Goal: Task Accomplishment & Management: Use online tool/utility

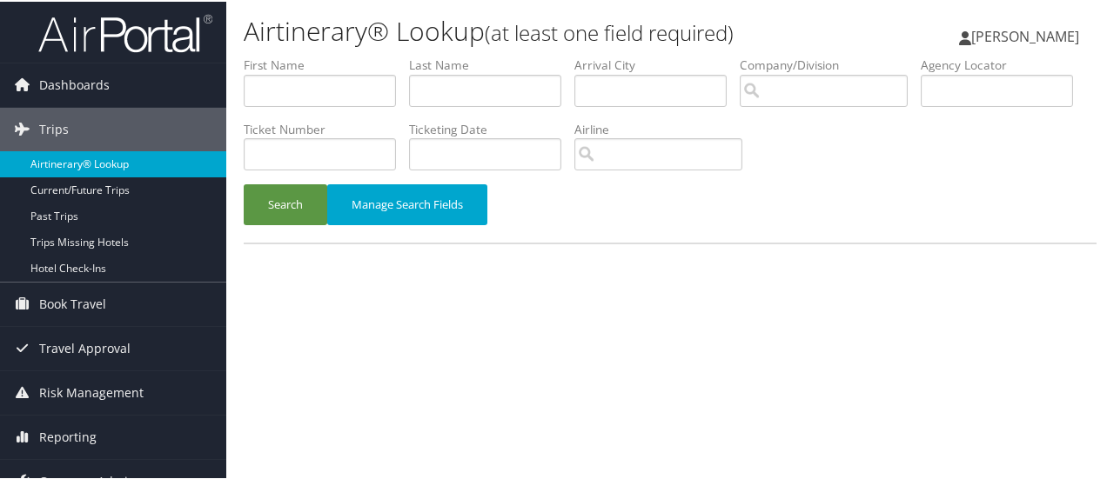
click at [141, 158] on link "Airtinerary® Lookup" at bounding box center [113, 163] width 226 height 26
click at [464, 101] on input "text" at bounding box center [485, 89] width 152 height 32
type input "[PERSON_NAME]"
click at [244, 183] on button "Search" at bounding box center [286, 203] width 84 height 41
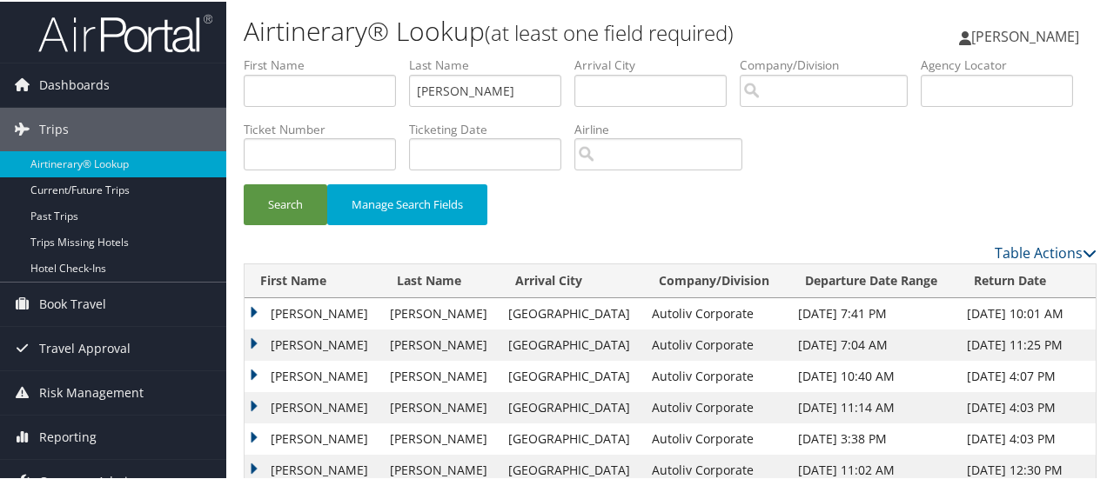
click at [252, 305] on td "GREGORY A" at bounding box center [313, 312] width 137 height 31
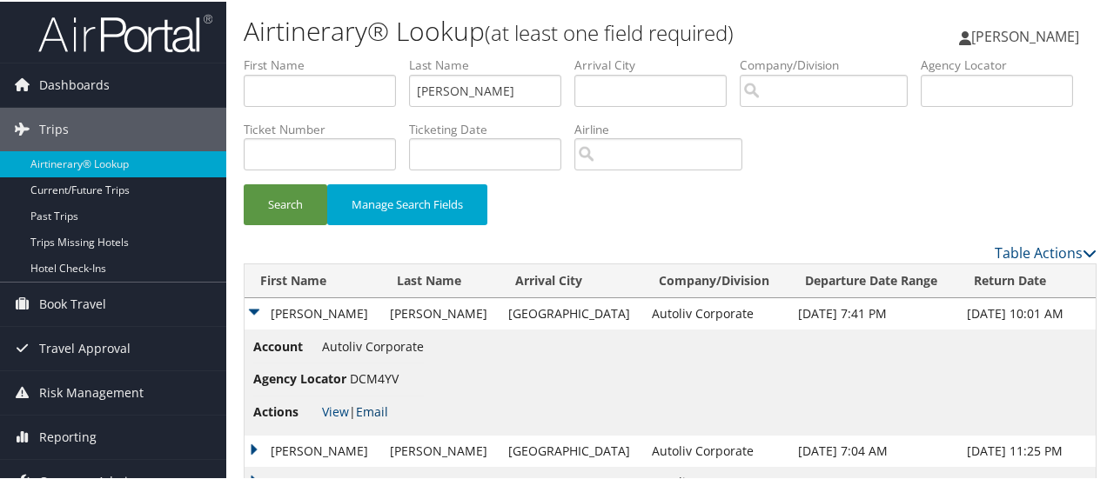
click at [378, 408] on link "Email" at bounding box center [372, 410] width 32 height 17
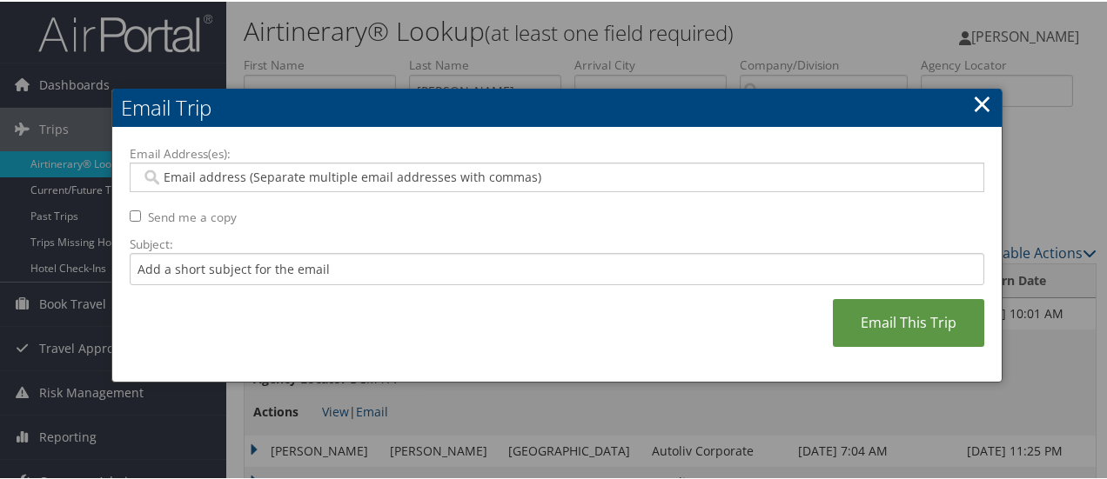
click at [245, 173] on input "Email Address(es):" at bounding box center [557, 175] width 833 height 17
type input "deb"
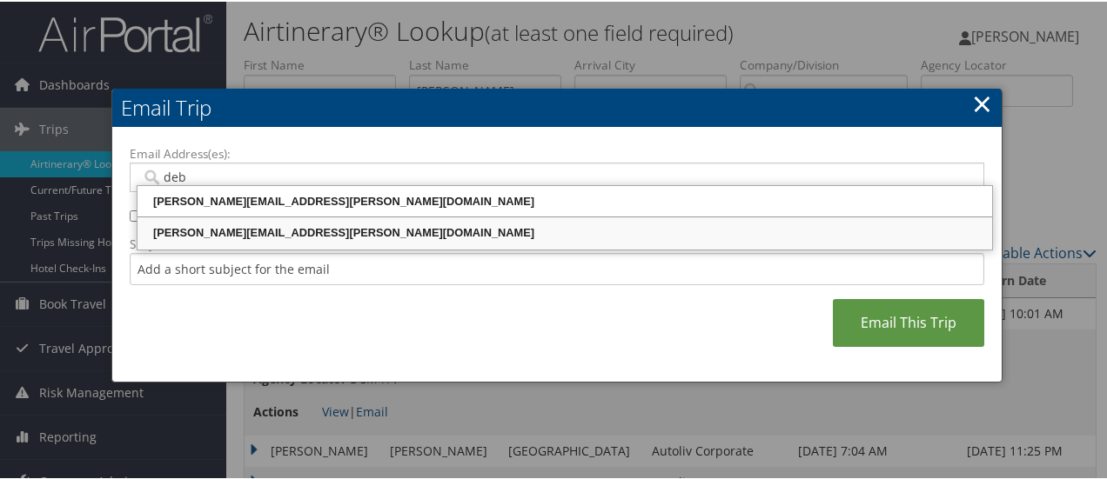
click at [263, 233] on div "DEBORAH.EZZO@AUTOLIV.COM" at bounding box center [564, 231] width 849 height 17
type input "DEBORAH.EZZO@AUTOLIV.COM"
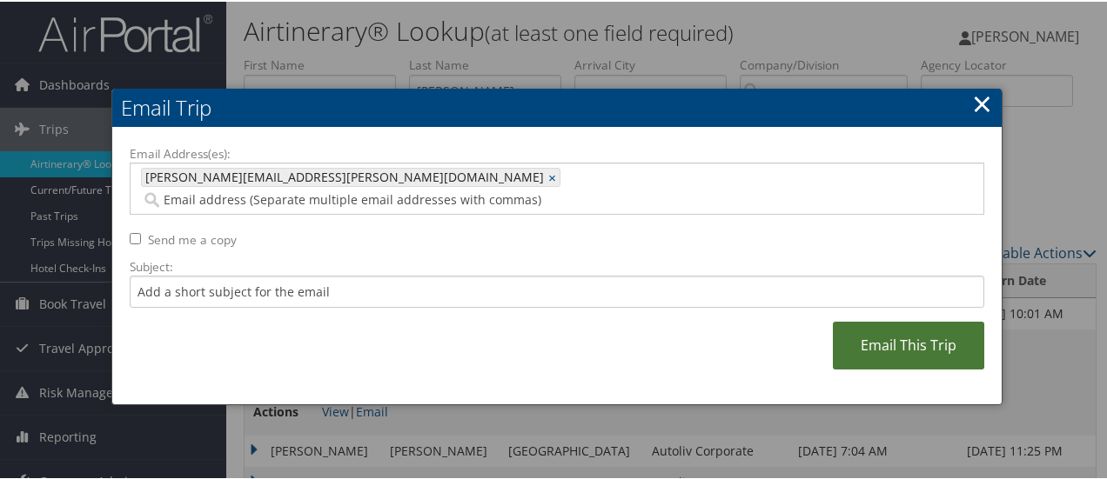
click at [892, 324] on link "Email This Trip" at bounding box center [908, 344] width 151 height 48
